Goal: Information Seeking & Learning: Learn about a topic

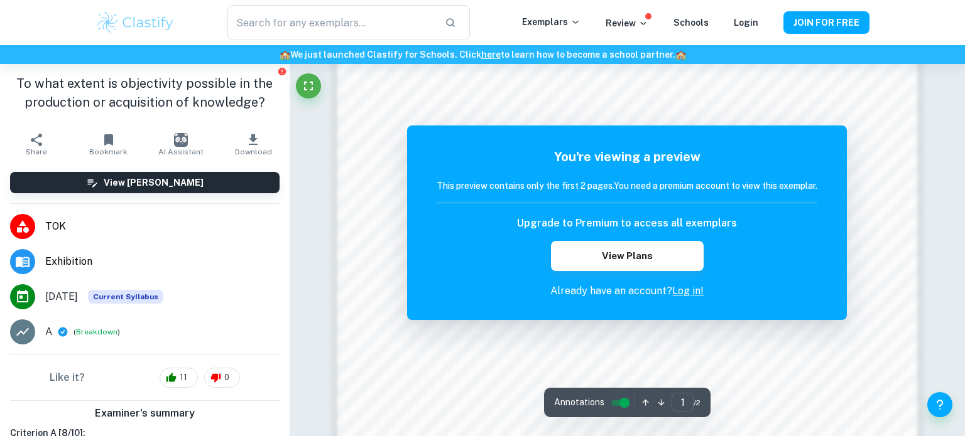
scroll to position [934, 0]
click at [315, 26] on input "text" at bounding box center [330, 22] width 207 height 35
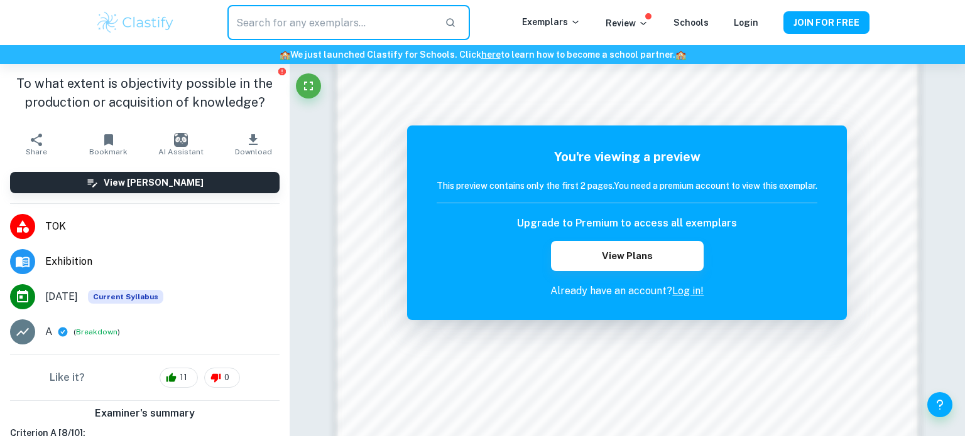
click at [190, 80] on h1 "To what extent is objectivity possible in the production or acquisition of know…" at bounding box center [144, 93] width 269 height 38
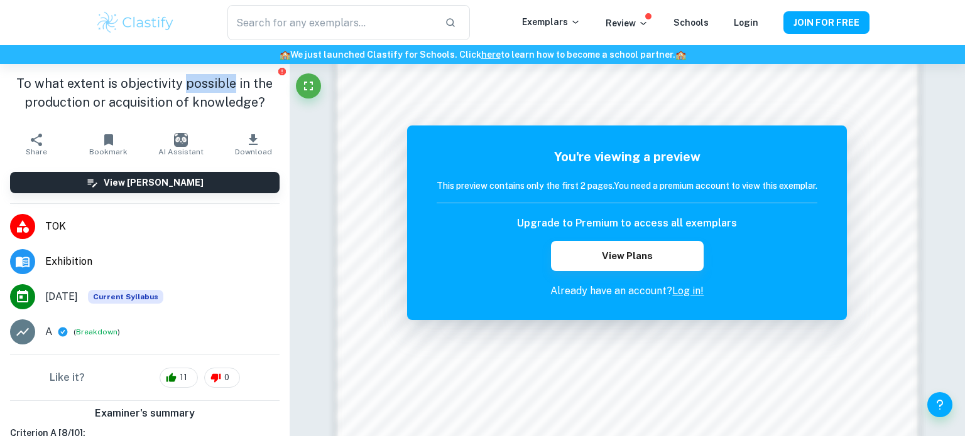
click at [190, 80] on h1 "To what extent is objectivity possible in the production or acquisition of know…" at bounding box center [144, 93] width 269 height 38
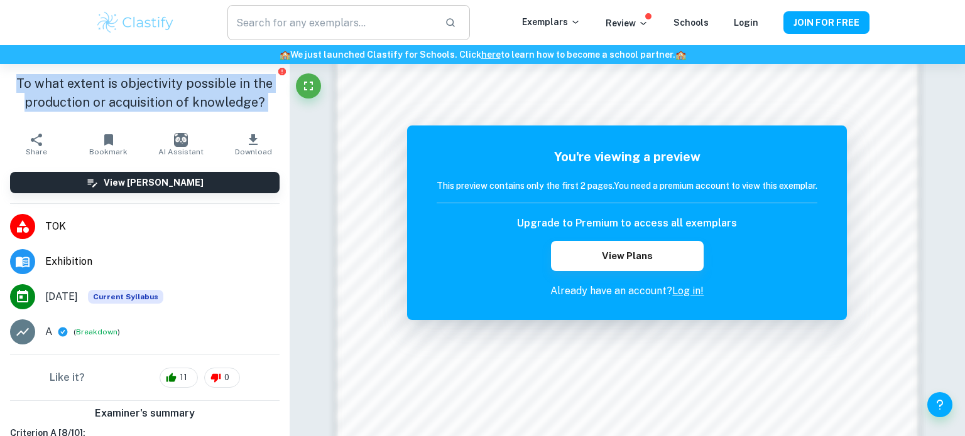
click at [325, 14] on input "text" at bounding box center [330, 22] width 207 height 35
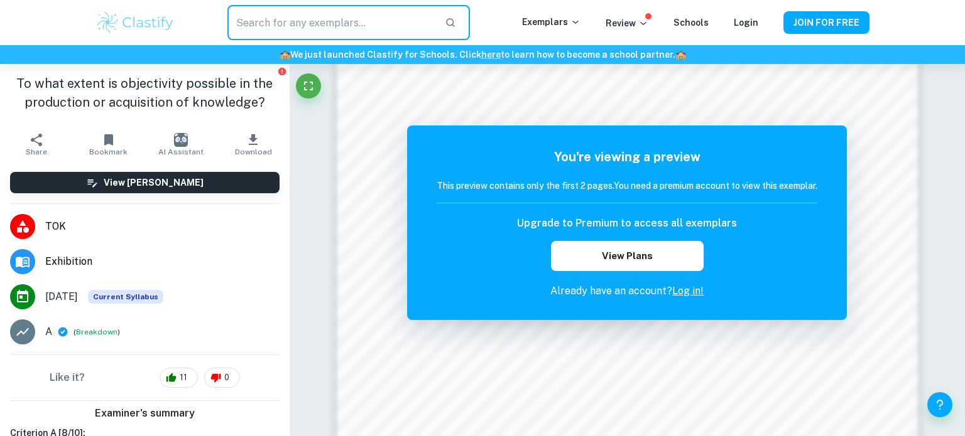
paste input "To what extent is objectivity possible in the production or acquisition of know…"
type input "To what extent is objectivity possible in the production or acquisition of know…"
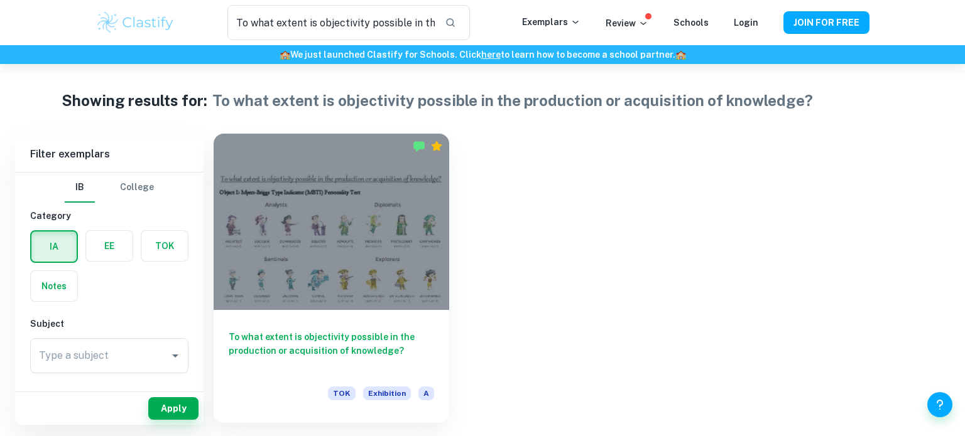
click at [431, 301] on div at bounding box center [331, 222] width 235 height 176
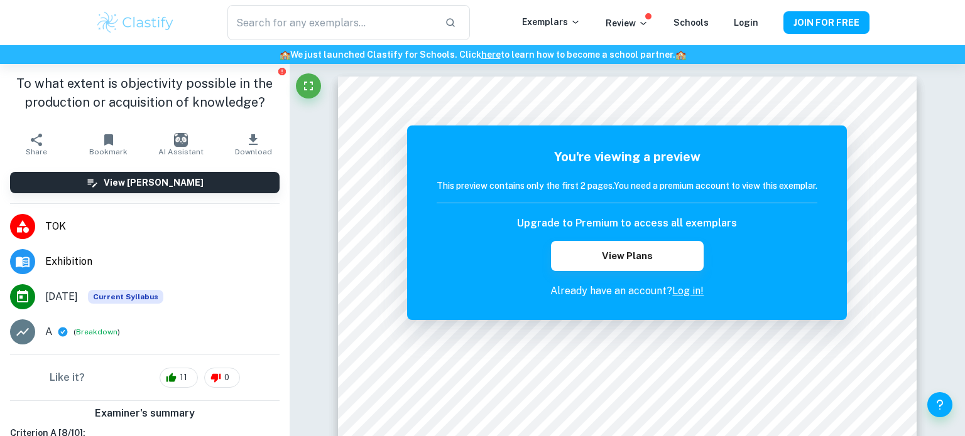
type input "To what extent is objectivity possible in the production or acquisition of know…"
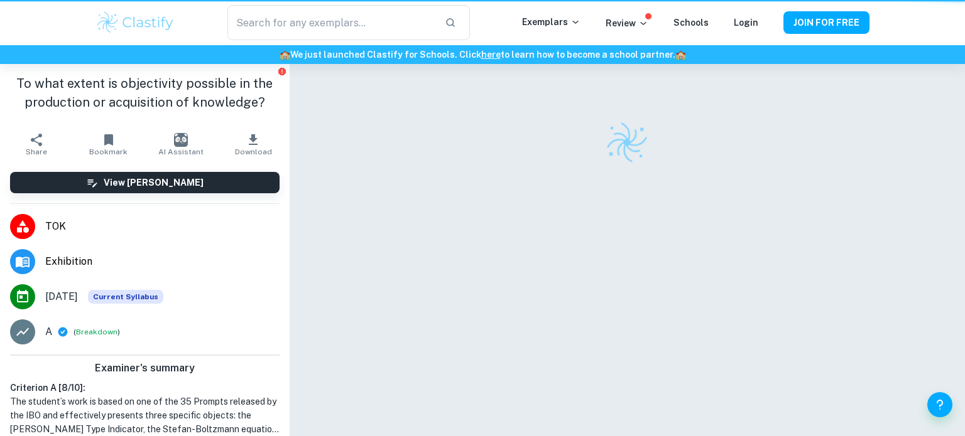
scroll to position [64, 0]
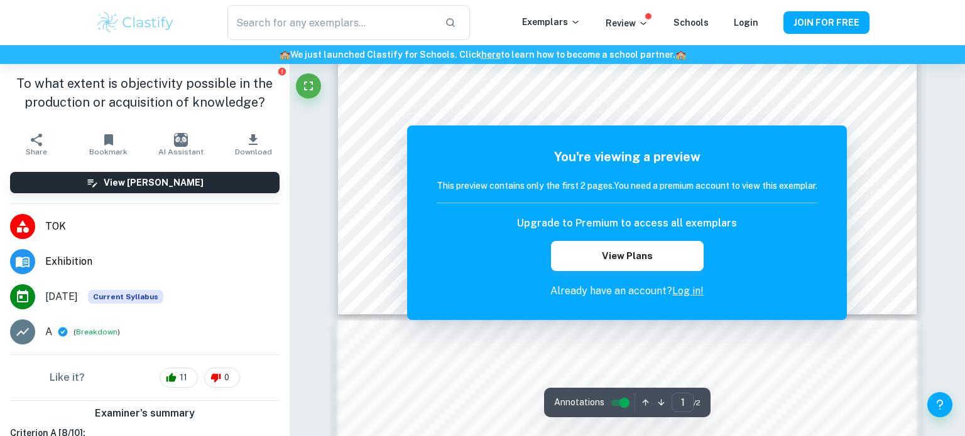
scroll to position [575, 0]
